Goal: Information Seeking & Learning: Learn about a topic

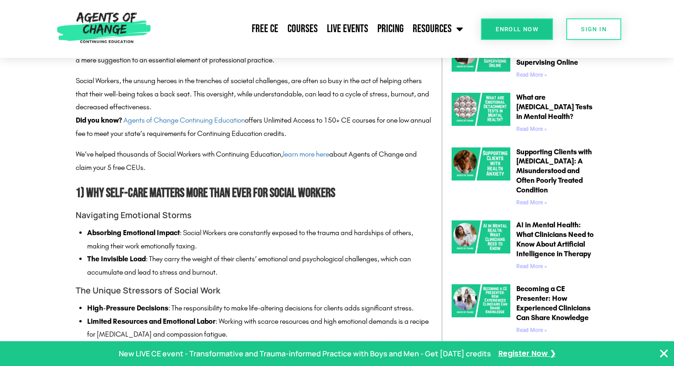
scroll to position [462, 0]
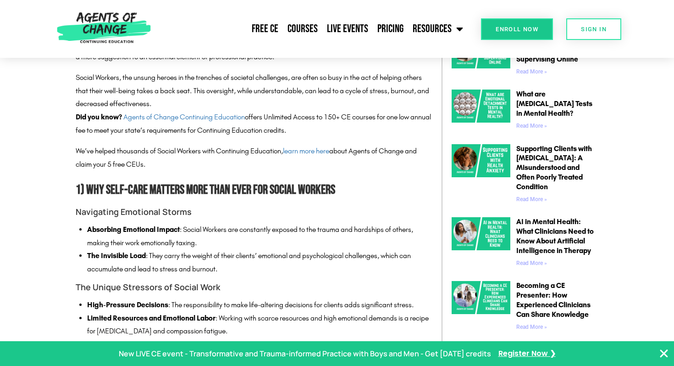
click at [183, 286] on h4 "The Unique Stressors of Social Work" at bounding box center [254, 286] width 357 height 13
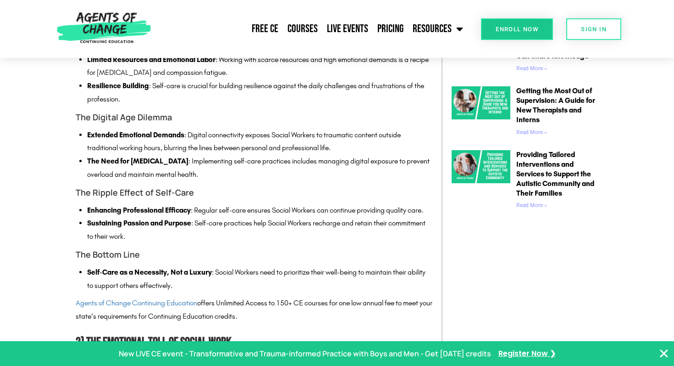
scroll to position [722, 0]
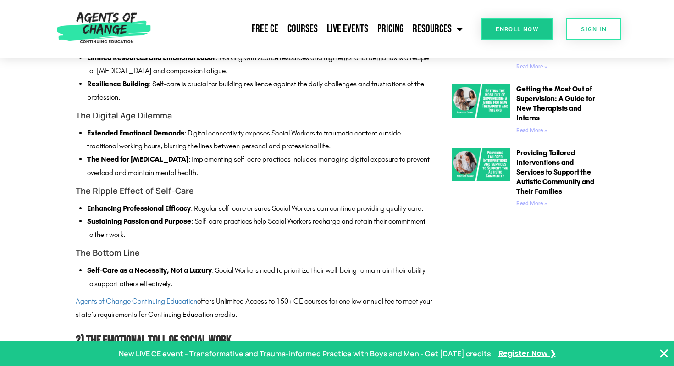
click at [213, 81] on li "Resilience Building : Self-care is crucial for building resilience against the …" at bounding box center [259, 91] width 345 height 27
click at [213, 82] on li "Resilience Building : Self-care is crucial for building resilience against the …" at bounding box center [259, 91] width 345 height 27
click at [213, 84] on li "Resilience Building : Self-care is crucial for building resilience against the …" at bounding box center [259, 91] width 345 height 27
click at [215, 85] on li "Resilience Building : Self-care is crucial for building resilience against the …" at bounding box center [259, 91] width 345 height 27
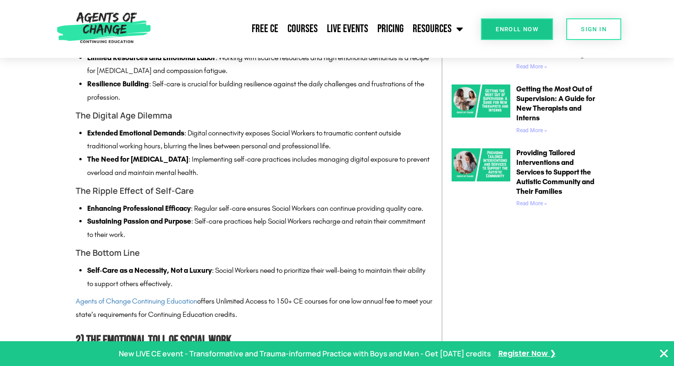
click at [223, 96] on li "Resilience Building : Self-care is crucial for building resilience against the …" at bounding box center [259, 91] width 345 height 27
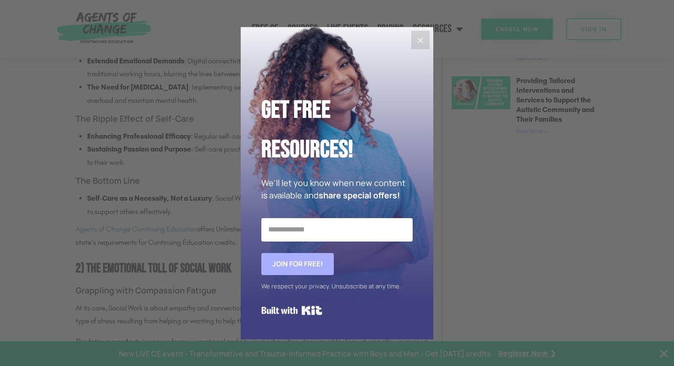
scroll to position [795, 0]
click at [422, 46] on button "Close" at bounding box center [420, 40] width 18 height 18
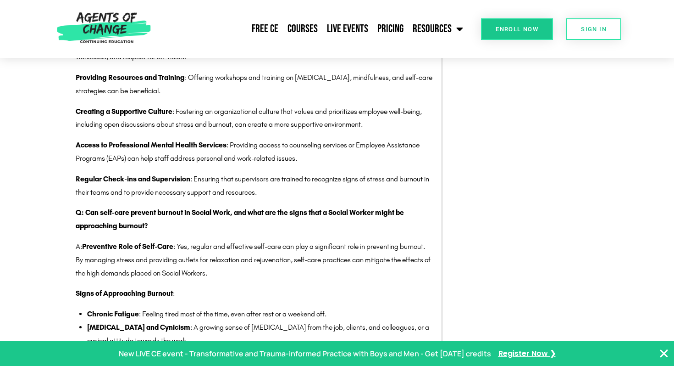
scroll to position [2255, 0]
